Goal: Register for event/course

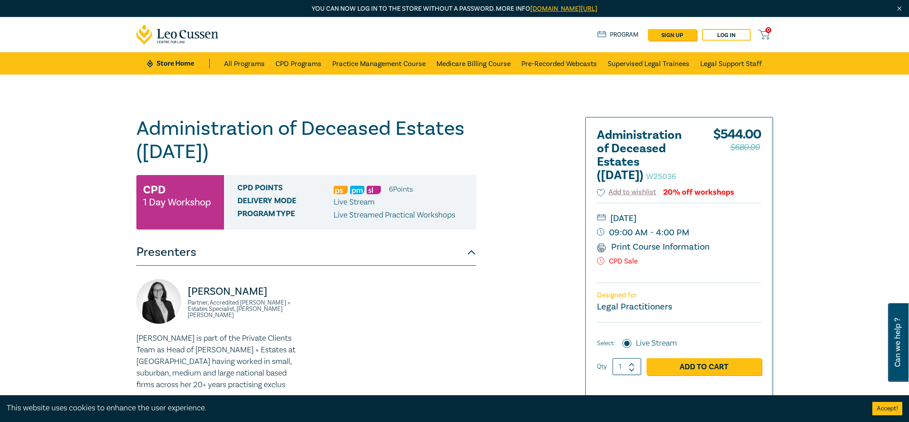
drag, startPoint x: 133, startPoint y: 132, endPoint x: 234, endPoint y: 159, distance: 104.1
click at [234, 159] on div "Administration of Deceased Estates ([DATE]) W25036 CPD 1 Day Workshop CPD Point…" at bounding box center [346, 340] width 431 height 447
click at [235, 157] on h1 "Administration of Deceased Estates ([DATE]) W25036" at bounding box center [306, 140] width 340 height 46
drag, startPoint x: 232, startPoint y: 156, endPoint x: 132, endPoint y: 126, distance: 104.1
click at [132, 126] on div "Administration of Deceased Estates ([DATE]) W25036 CPD 1 Day Workshop CPD Point…" at bounding box center [346, 340] width 431 height 447
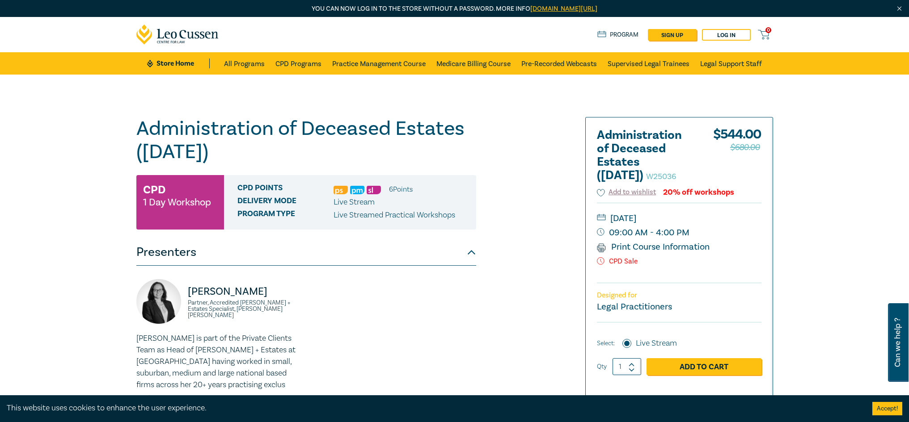
click at [130, 126] on div "Administration of Deceased Estates ([DATE]) W25036 CPD 1 Day Workshop CPD Point…" at bounding box center [454, 341] width 909 height 532
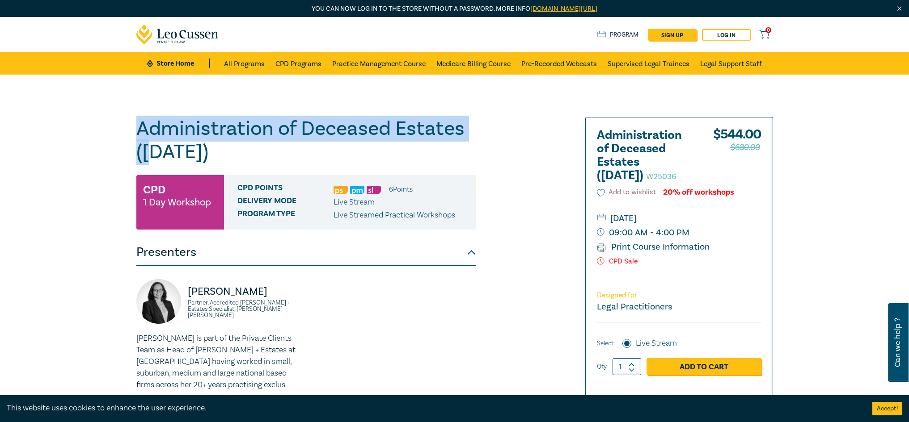
drag, startPoint x: 134, startPoint y: 127, endPoint x: 159, endPoint y: 147, distance: 31.8
click at [159, 147] on div "Administration of Deceased Estates ([DATE]) W25036 CPD 1 Day Workshop CPD Point…" at bounding box center [346, 340] width 431 height 447
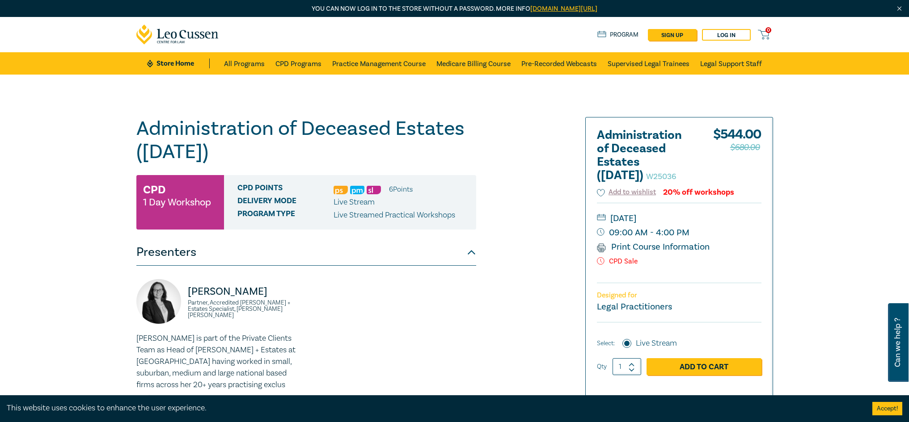
click at [215, 153] on h1 "Administration of Deceased Estates ([DATE]) W25036" at bounding box center [306, 140] width 340 height 46
drag, startPoint x: 273, startPoint y: 150, endPoint x: 163, endPoint y: 140, distance: 110.9
click at [141, 137] on h1 "Administration of Deceased Estates ([DATE]) W25036" at bounding box center [306, 140] width 340 height 46
click at [163, 140] on h1 "Administration of Deceased Estates ([DATE]) W25036" at bounding box center [306, 140] width 340 height 46
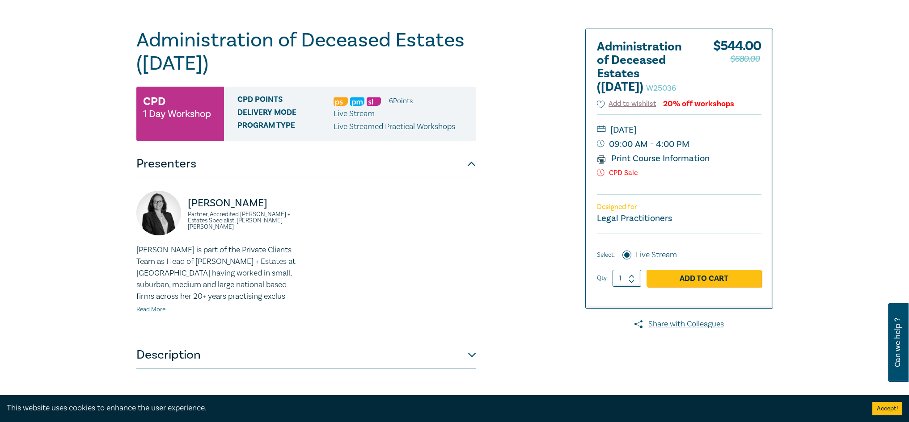
scroll to position [89, 0]
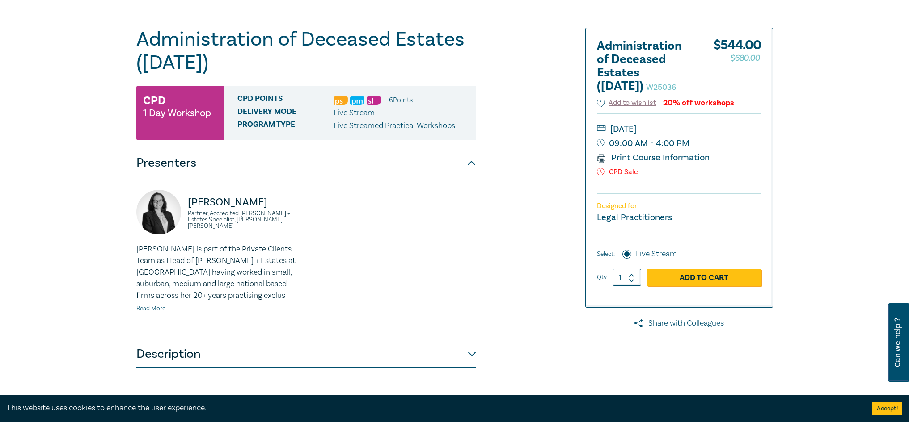
click at [237, 268] on p "[PERSON_NAME] is part of the Private Clients Team as Head of [PERSON_NAME] + Es…" at bounding box center [218, 273] width 164 height 58
click at [161, 308] on link "Read More" at bounding box center [150, 309] width 29 height 8
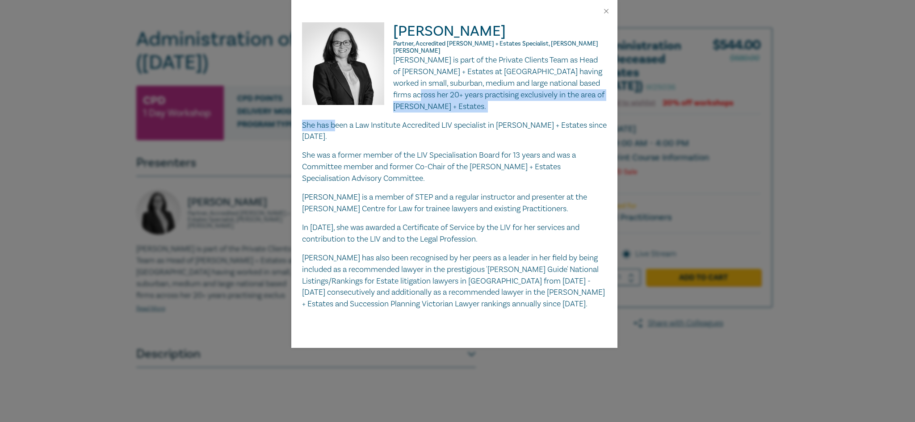
click at [428, 94] on div "[PERSON_NAME] is part of the Private Clients Team as Head of [PERSON_NAME] + Es…" at bounding box center [454, 183] width 305 height 256
click at [338, 192] on p "[PERSON_NAME] is a member of STEP and a regular instructor and presenter at the…" at bounding box center [454, 203] width 305 height 23
click at [214, 244] on div "[PERSON_NAME] Partner, Accredited [PERSON_NAME] + Estates Specialist, [PERSON_N…" at bounding box center [457, 211] width 915 height 422
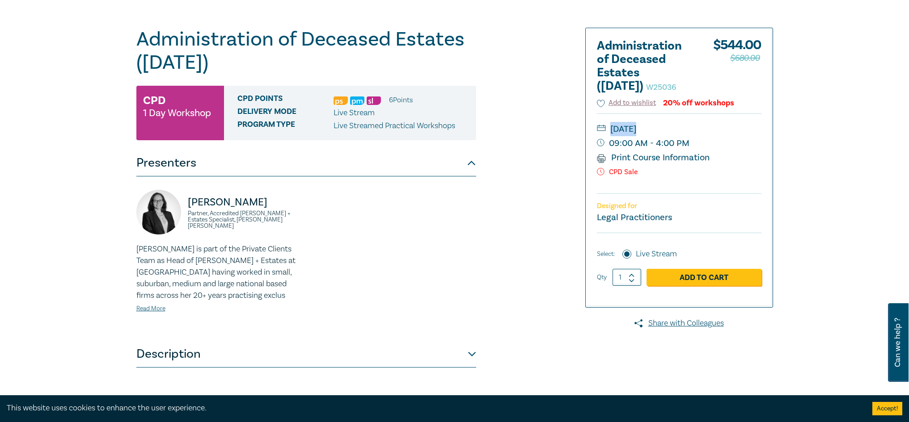
drag, startPoint x: 717, startPoint y: 126, endPoint x: 662, endPoint y: 137, distance: 56.6
click at [662, 137] on div "[DATE] 09:00 AM - 4:00 PM Print Course Information CPD Sale" at bounding box center [679, 154] width 164 height 80
click at [285, 227] on div "[PERSON_NAME] Partner, Accredited [PERSON_NAME] + Estates Specialist, [PERSON_N…" at bounding box center [218, 259] width 175 height 138
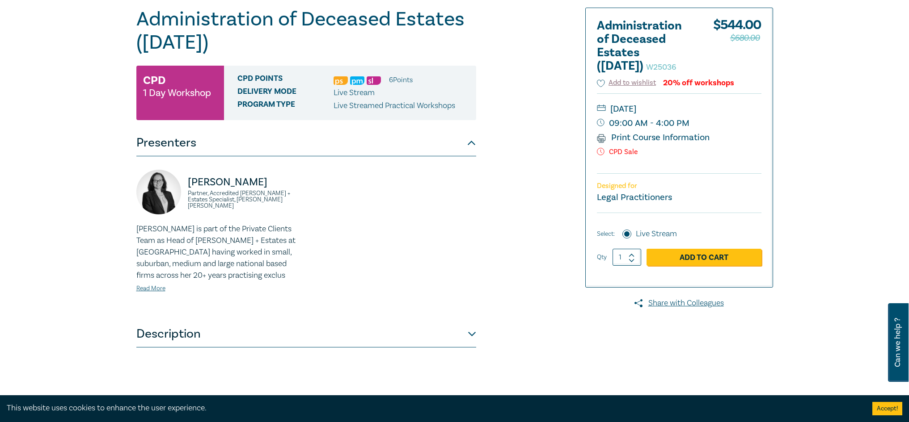
scroll to position [0, 0]
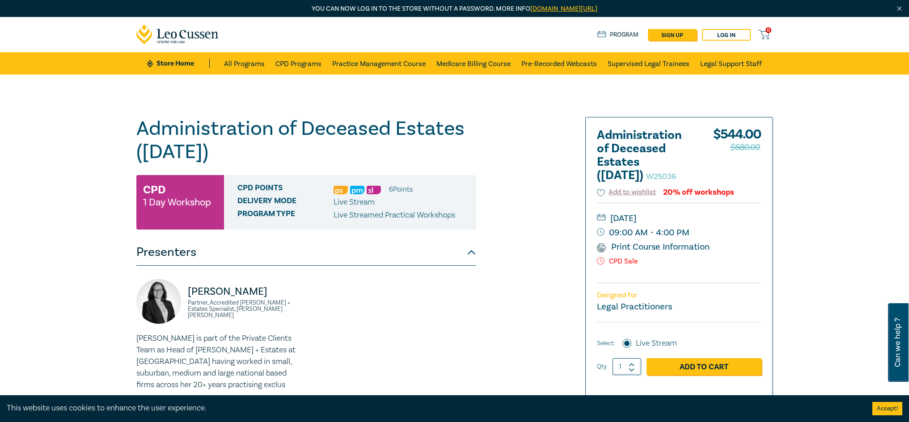
click at [432, 304] on div "[PERSON_NAME] Partner, Accredited [PERSON_NAME] + Estates Specialist, [PERSON_N…" at bounding box center [306, 348] width 350 height 138
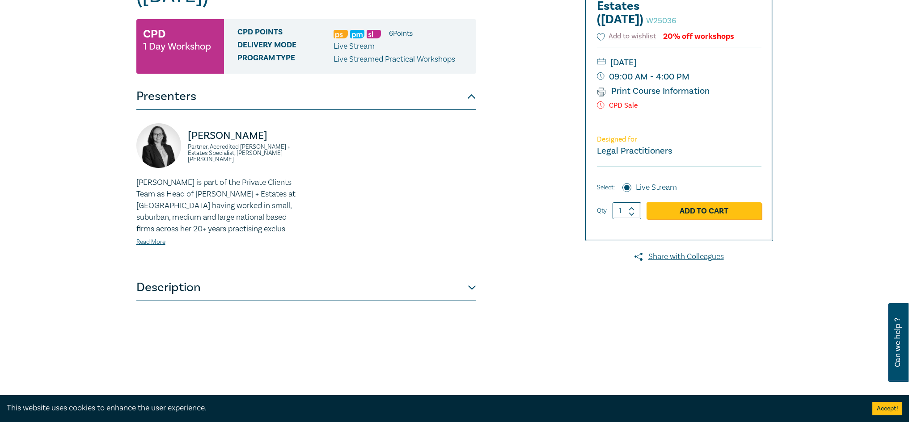
scroll to position [179, 0]
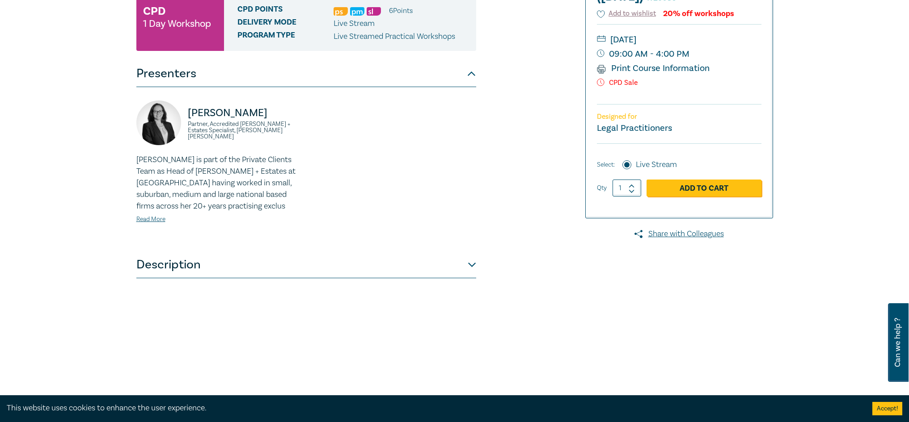
click at [166, 271] on button "Description" at bounding box center [306, 265] width 340 height 27
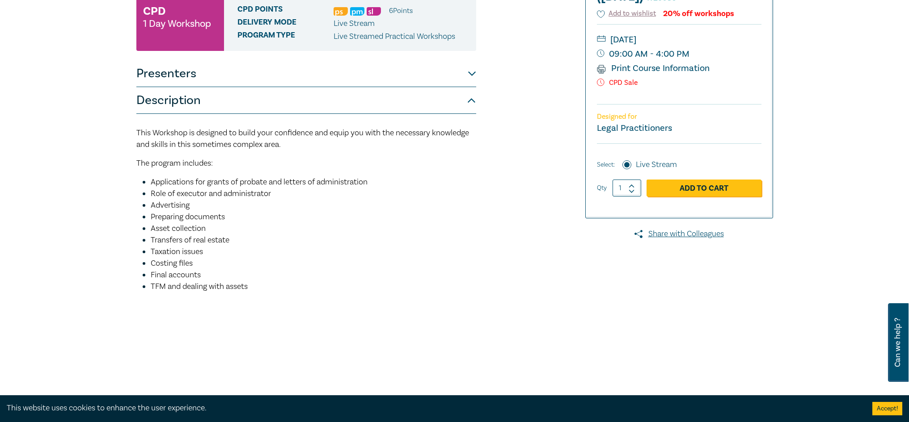
scroll to position [134, 0]
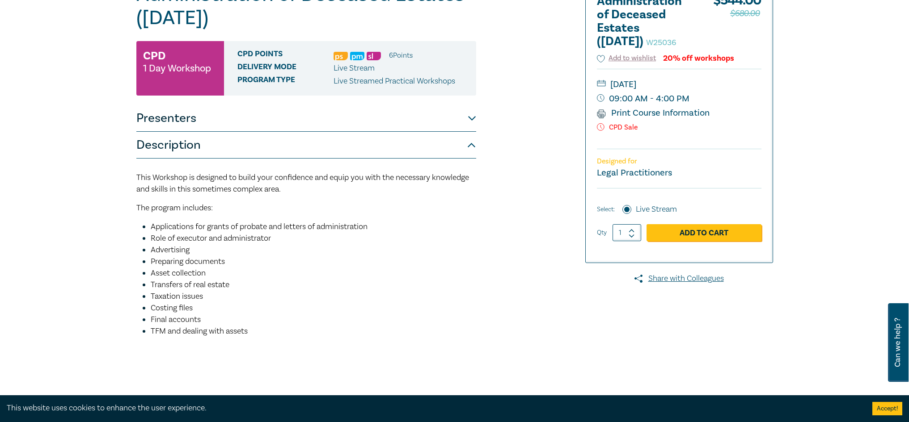
click at [164, 123] on button "Presenters" at bounding box center [306, 118] width 340 height 27
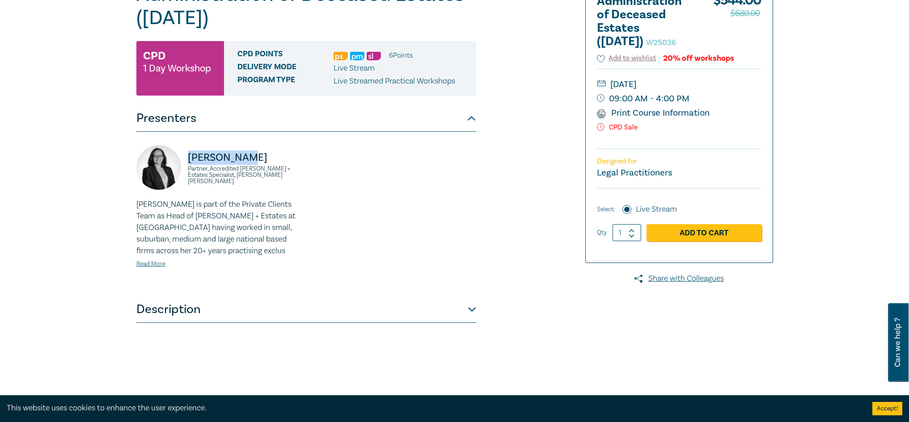
drag, startPoint x: 190, startPoint y: 162, endPoint x: 250, endPoint y: 163, distance: 59.5
click at [250, 163] on p "[PERSON_NAME]" at bounding box center [244, 158] width 113 height 14
click at [175, 307] on button "Description" at bounding box center [306, 309] width 340 height 27
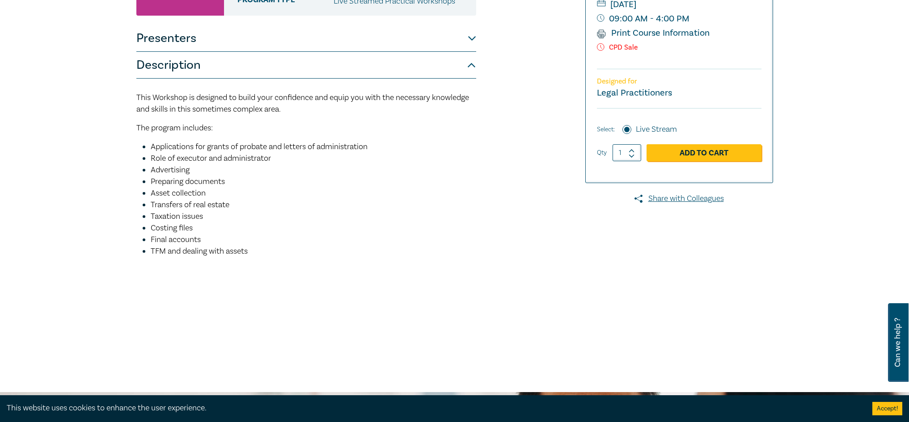
scroll to position [223, 0]
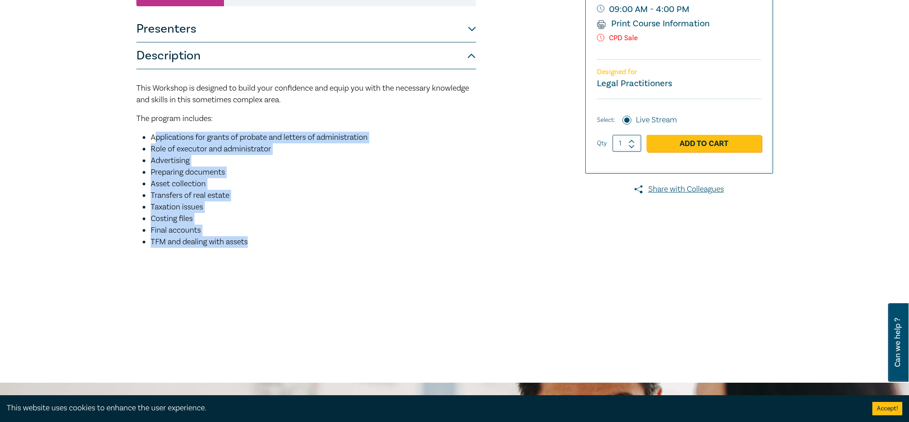
drag, startPoint x: 261, startPoint y: 245, endPoint x: 154, endPoint y: 137, distance: 152.3
click at [154, 137] on ul "Applications for grants of probate and letters of administration Role of execut…" at bounding box center [306, 190] width 340 height 116
click at [310, 143] on li "Applications for grants of probate and letters of administration" at bounding box center [313, 138] width 325 height 12
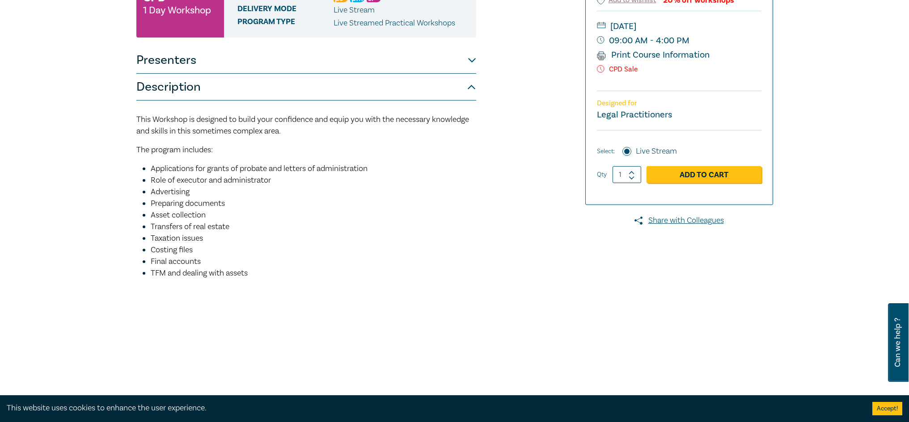
scroll to position [172, 0]
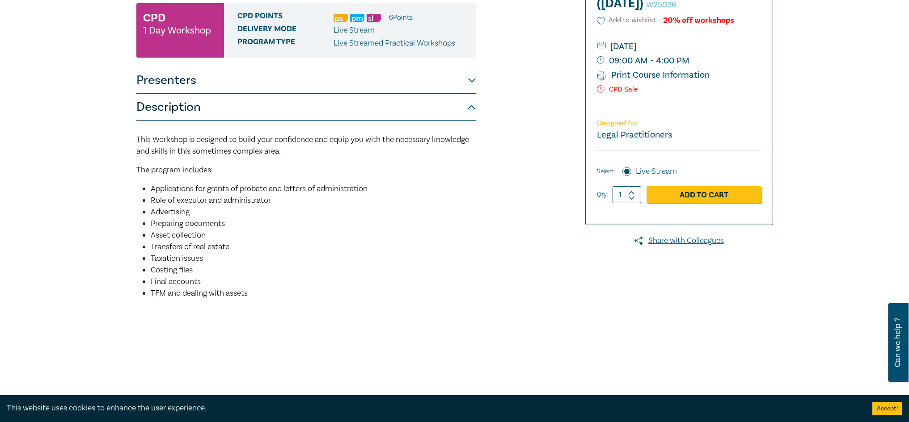
click at [322, 149] on p "This Workshop is designed to build your confidence and equip you with the neces…" at bounding box center [306, 145] width 340 height 23
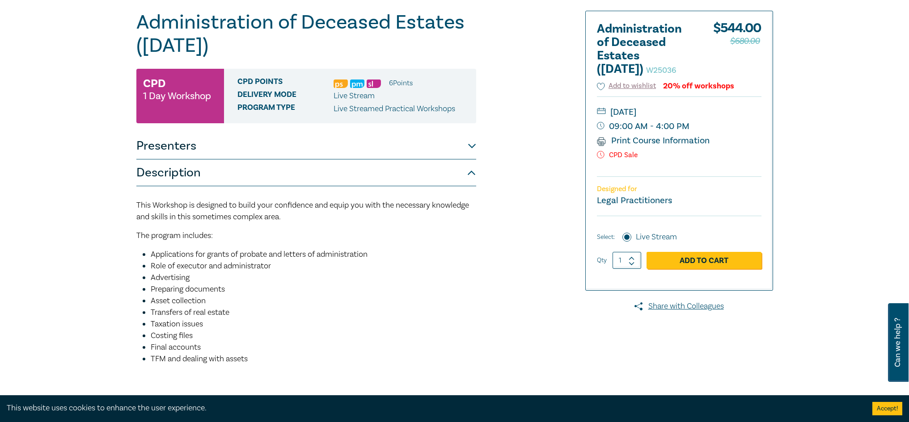
scroll to position [83, 0]
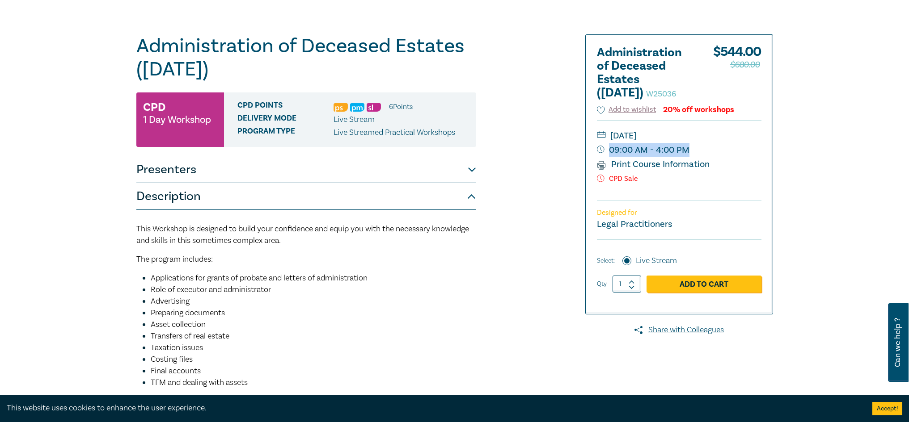
drag, startPoint x: 693, startPoint y: 151, endPoint x: 719, endPoint y: 156, distance: 26.6
click at [719, 156] on small "09:00 AM - 4:00 PM" at bounding box center [679, 150] width 164 height 14
click at [691, 151] on small "09:00 AM - 4:00 PM" at bounding box center [679, 150] width 164 height 14
drag, startPoint x: 691, startPoint y: 151, endPoint x: 641, endPoint y: 150, distance: 49.6
click at [641, 150] on small "09:00 AM - 4:00 PM" at bounding box center [679, 150] width 164 height 14
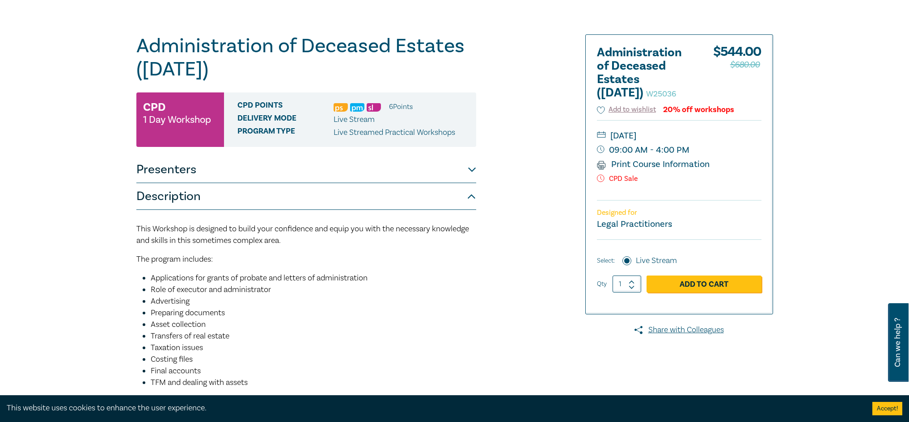
click at [711, 146] on small "09:00 AM - 4:00 PM" at bounding box center [679, 150] width 164 height 14
click at [218, 243] on span "This Workshop is designed to build your confidence and equip you with the neces…" at bounding box center [302, 235] width 332 height 22
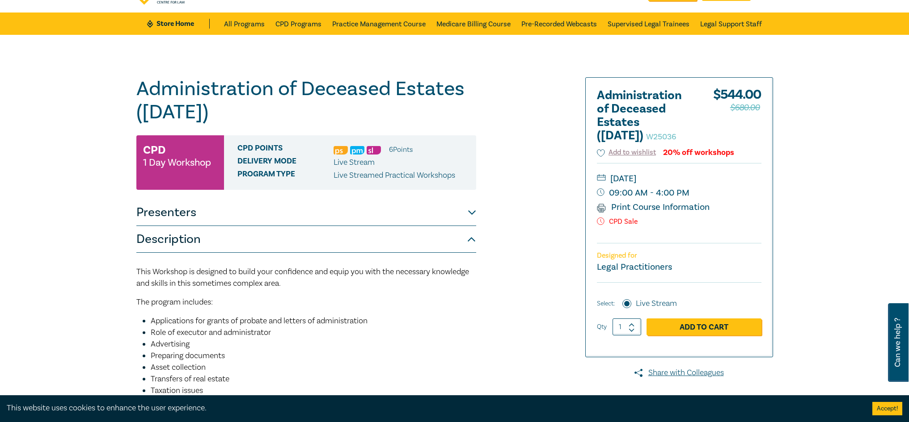
scroll to position [0, 0]
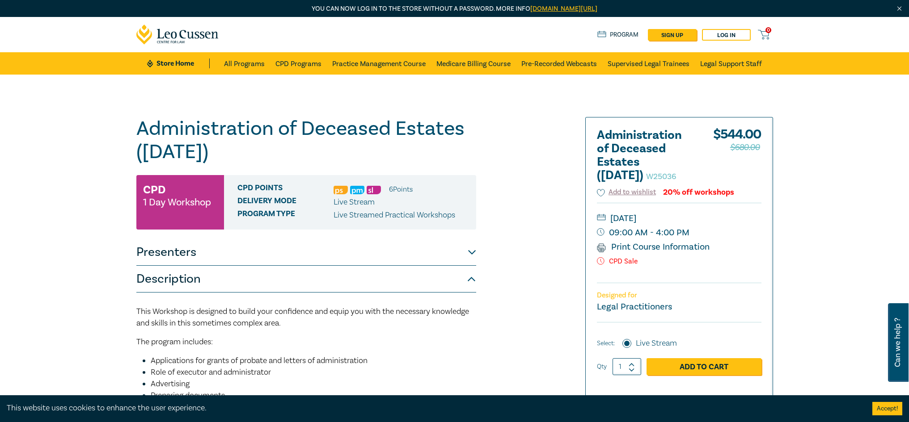
drag, startPoint x: 240, startPoint y: 151, endPoint x: 247, endPoint y: 157, distance: 9.5
click at [247, 157] on h1 "Administration of Deceased Estates ([DATE]) W25036" at bounding box center [306, 140] width 340 height 46
drag, startPoint x: 238, startPoint y: 160, endPoint x: 171, endPoint y: 150, distance: 68.1
click at [174, 151] on h1 "Administration of Deceased Estates ([DATE]) W25036" at bounding box center [306, 140] width 340 height 46
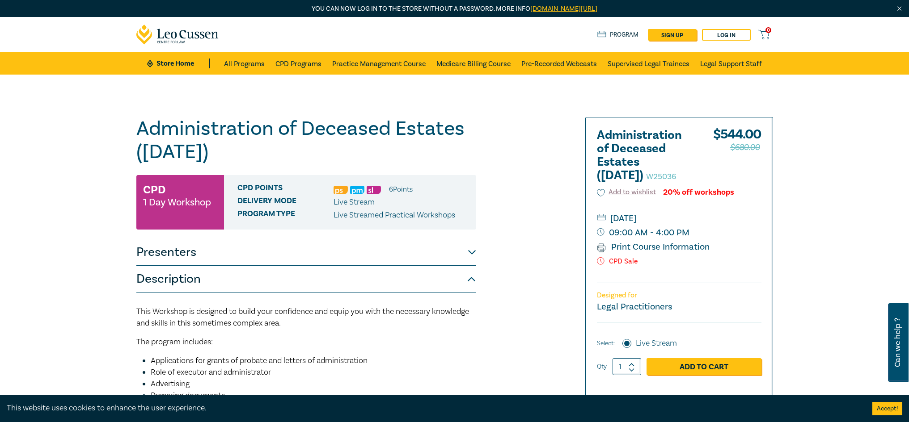
click at [266, 156] on h1 "Administration of Deceased Estates ([DATE]) W25036" at bounding box center [306, 140] width 340 height 46
